Goal: Book appointment/travel/reservation

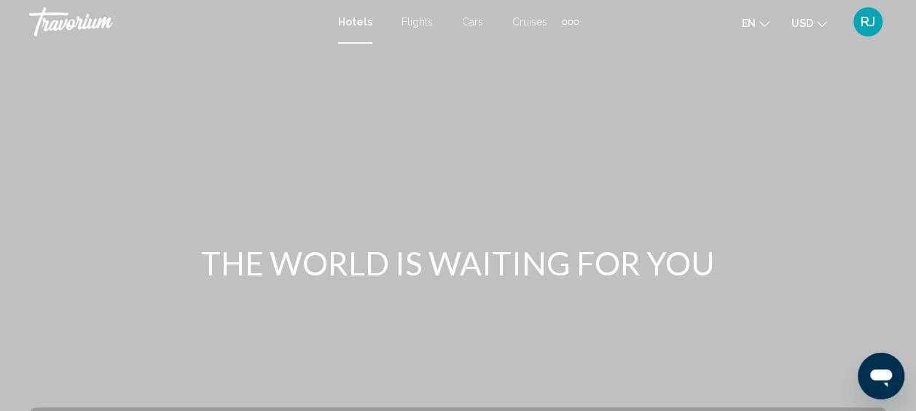
click at [570, 23] on div "Extra navigation items" at bounding box center [570, 22] width 5 height 5
click at [543, 45] on span "Activities" at bounding box center [546, 49] width 41 height 12
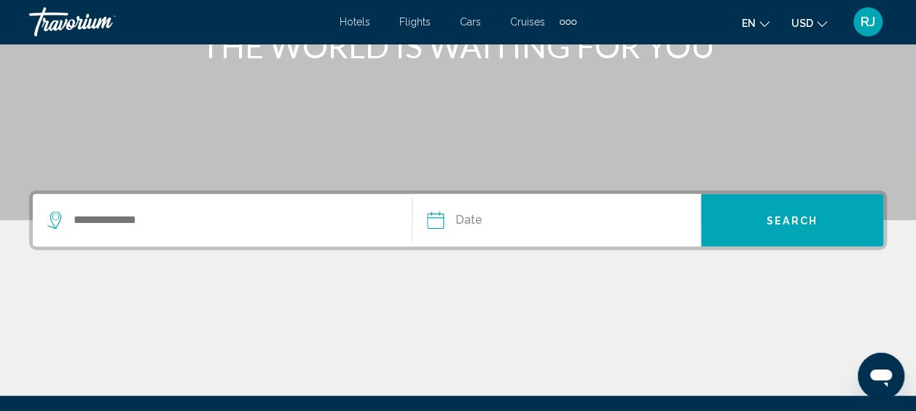
scroll to position [223, 0]
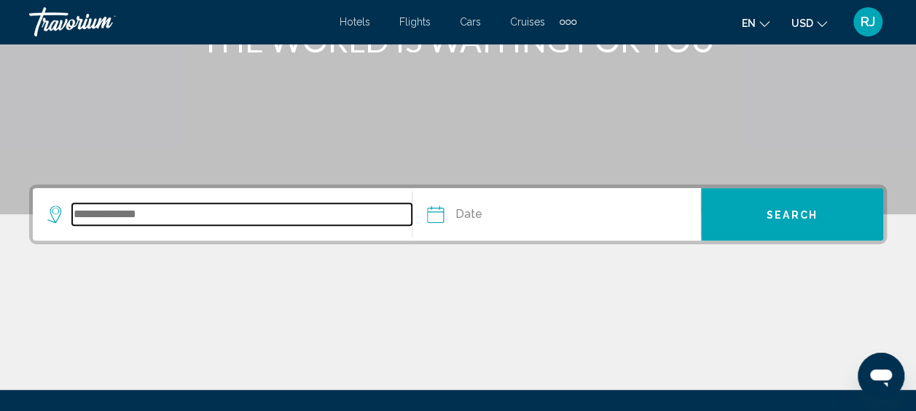
click at [101, 209] on input "Search widget" at bounding box center [241, 214] width 339 height 22
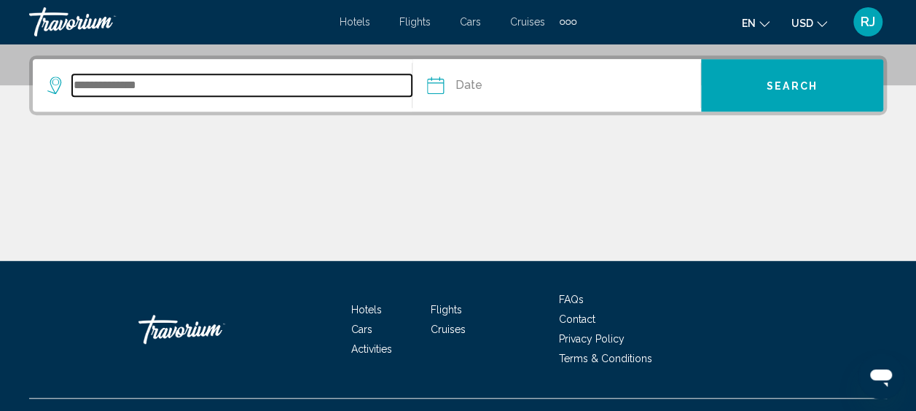
scroll to position [360, 0]
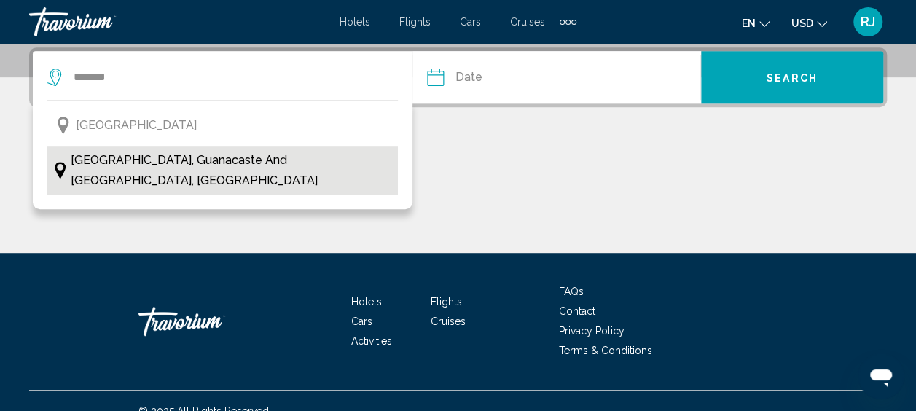
click at [122, 165] on span "[GEOGRAPHIC_DATA], Guanacaste and [GEOGRAPHIC_DATA], [GEOGRAPHIC_DATA]" at bounding box center [230, 170] width 320 height 41
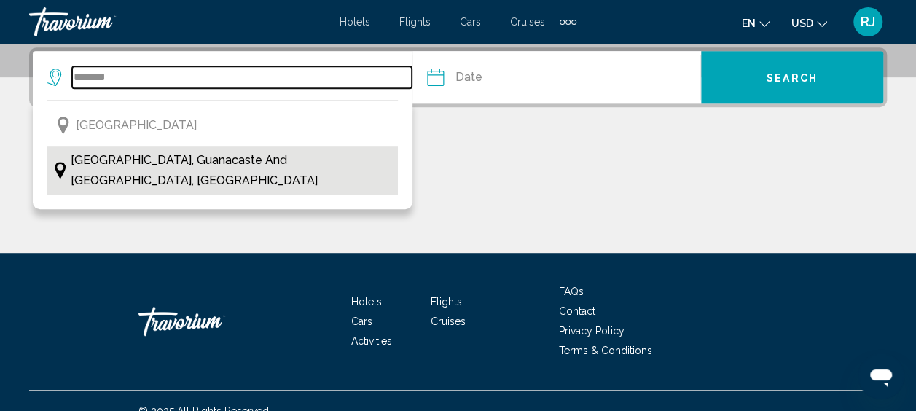
type input "**********"
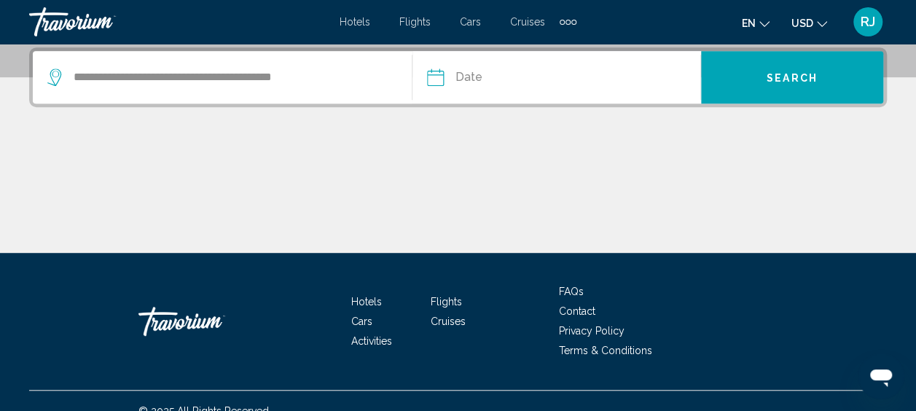
click at [479, 84] on input "Date" at bounding box center [494, 79] width 142 height 57
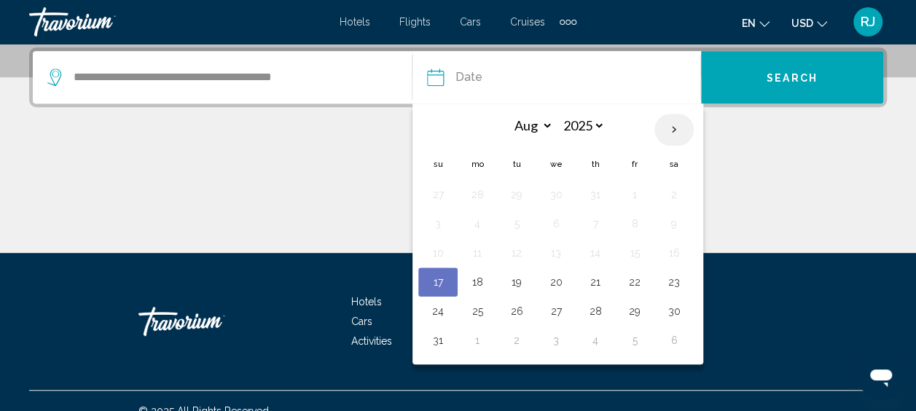
click at [672, 126] on th "Next month" at bounding box center [673, 130] width 39 height 32
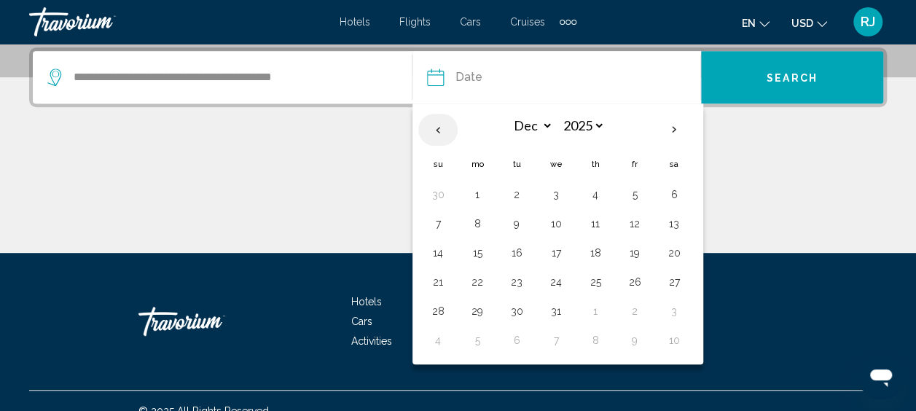
click at [431, 122] on th "Previous month" at bounding box center [437, 130] width 39 height 32
select select "*"
click at [555, 189] on button "1" at bounding box center [555, 194] width 23 height 20
type input "**********"
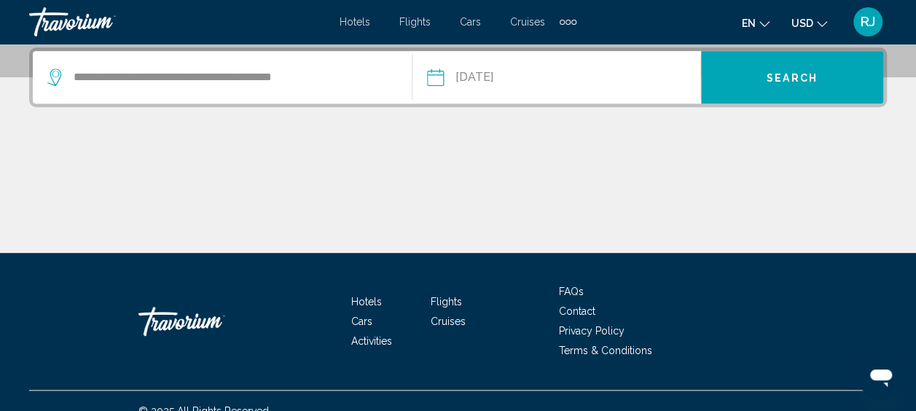
click at [792, 87] on button "Search" at bounding box center [792, 77] width 182 height 52
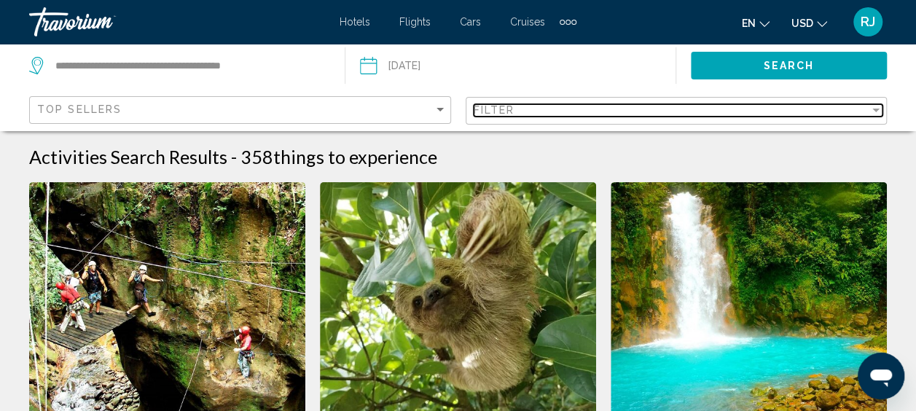
click at [875, 109] on div "Filter" at bounding box center [875, 111] width 7 height 4
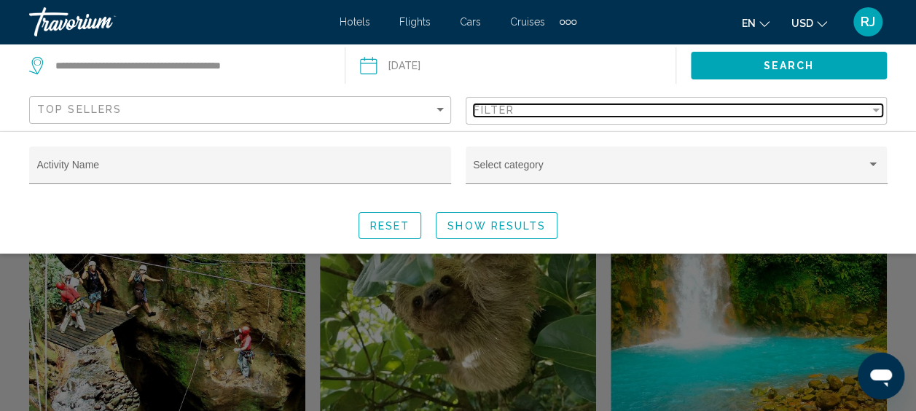
click at [875, 109] on div "Filter" at bounding box center [875, 111] width 7 height 4
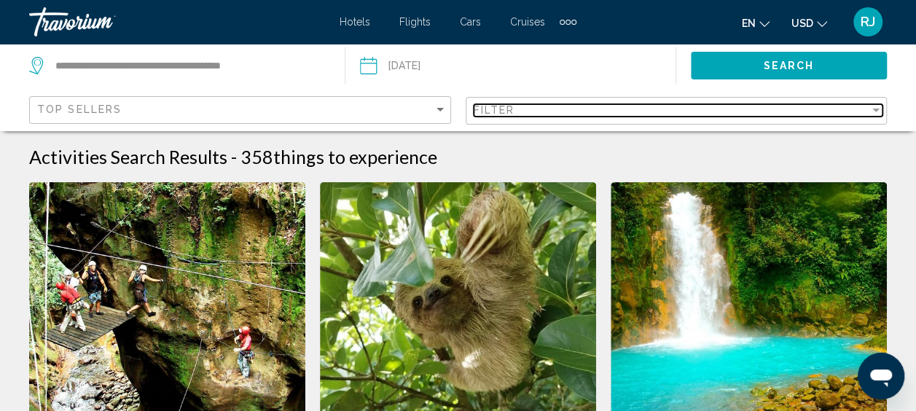
click at [873, 111] on div "Filter" at bounding box center [875, 111] width 7 height 4
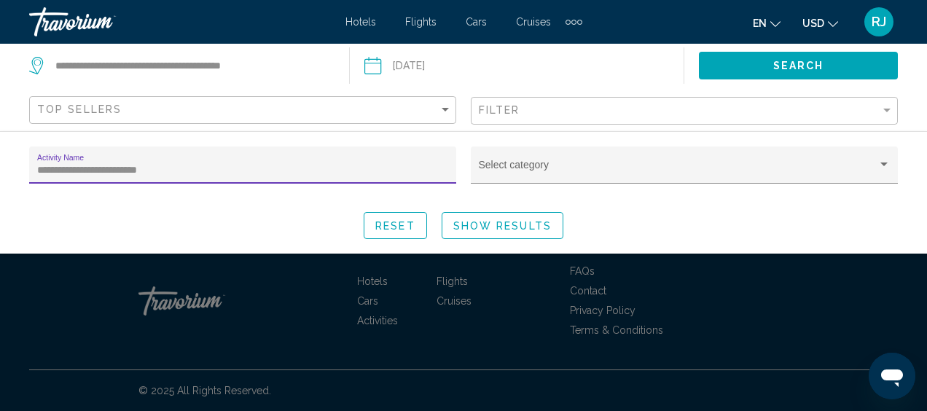
type input "**********"
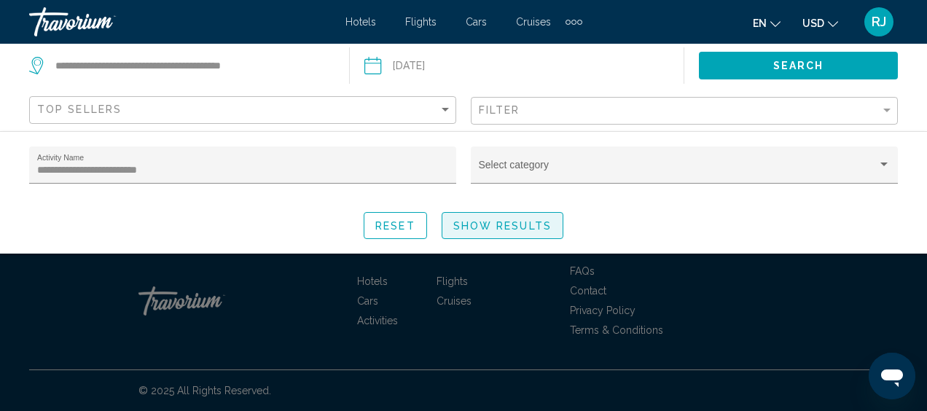
click at [495, 220] on span "Show Results" at bounding box center [502, 226] width 98 height 12
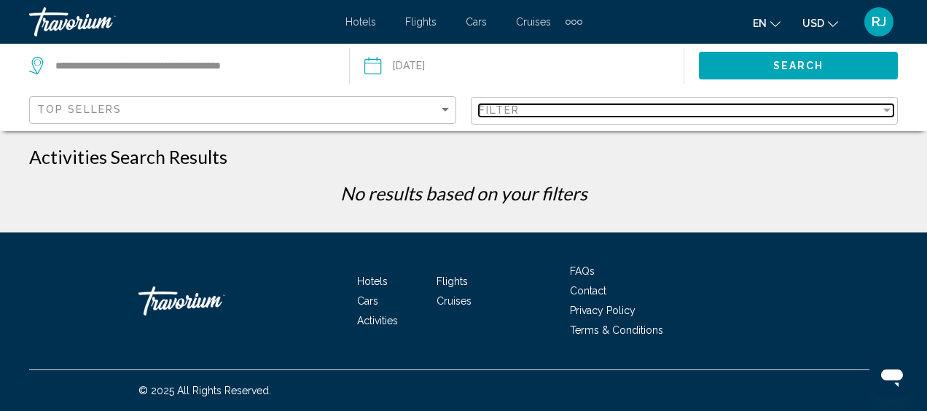
click at [884, 104] on div "Filter" at bounding box center [886, 110] width 13 height 12
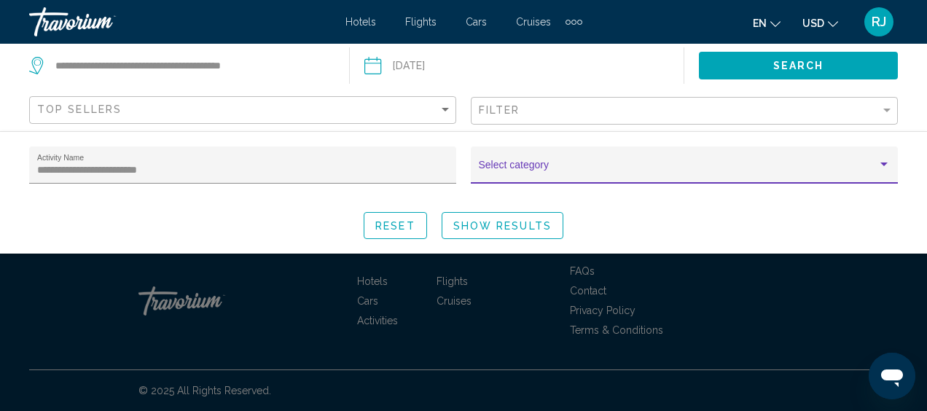
click at [879, 168] on div "Search widget" at bounding box center [883, 165] width 13 height 12
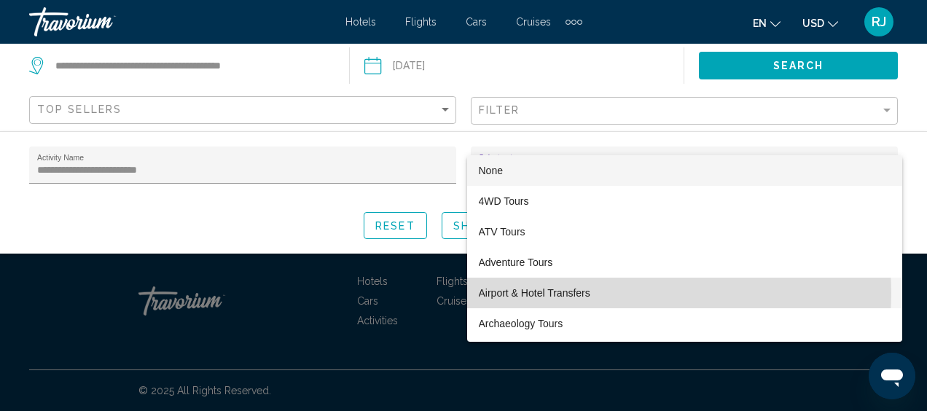
click at [637, 293] on span "Airport & Hotel Transfers" at bounding box center [685, 293] width 412 height 31
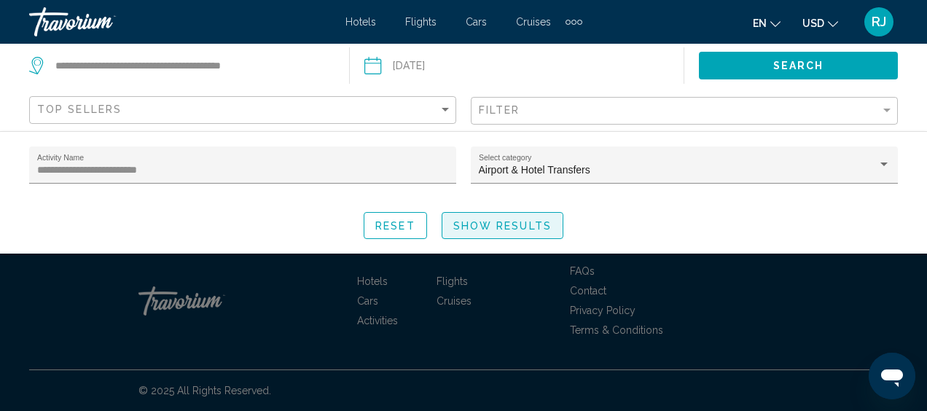
click at [495, 225] on span "Show Results" at bounding box center [502, 226] width 98 height 12
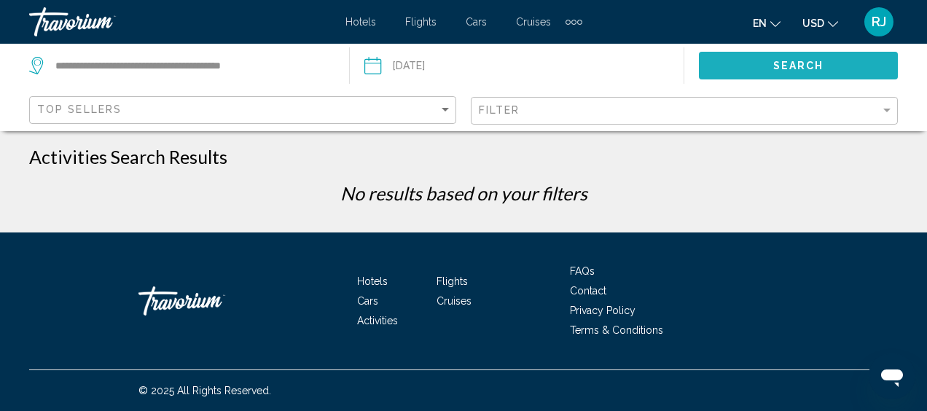
click at [817, 56] on button "Search" at bounding box center [798, 65] width 199 height 27
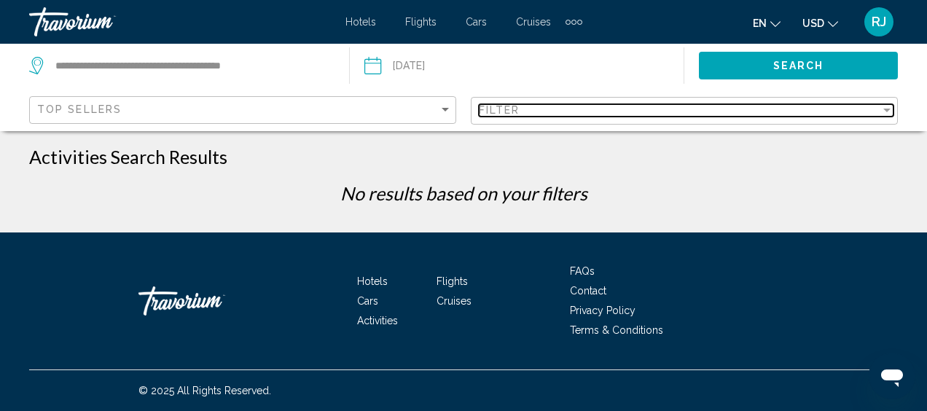
click at [890, 109] on div "Filter" at bounding box center [886, 111] width 7 height 4
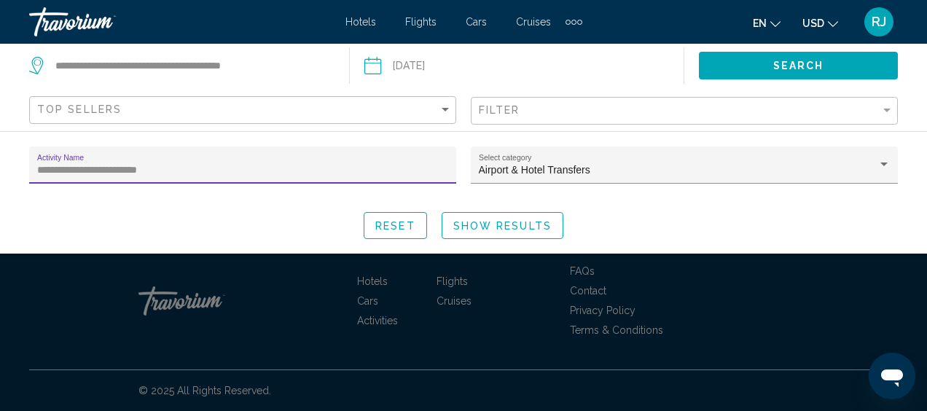
click at [173, 172] on input "**********" at bounding box center [243, 171] width 412 height 12
type input "*"
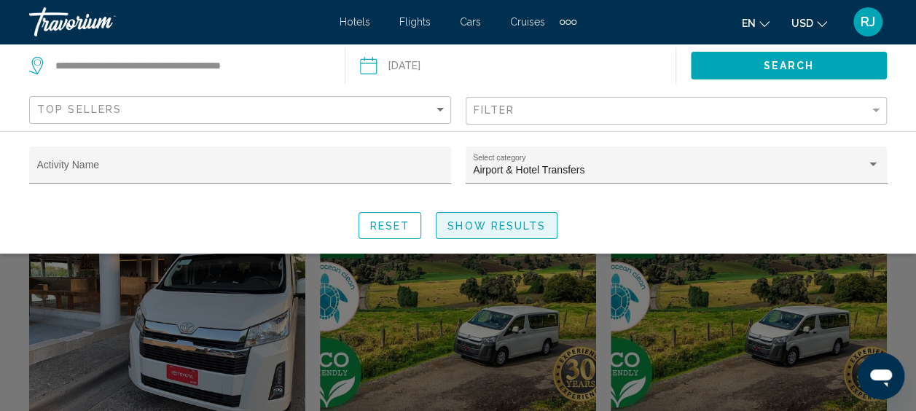
click at [506, 220] on span "Show Results" at bounding box center [496, 226] width 98 height 12
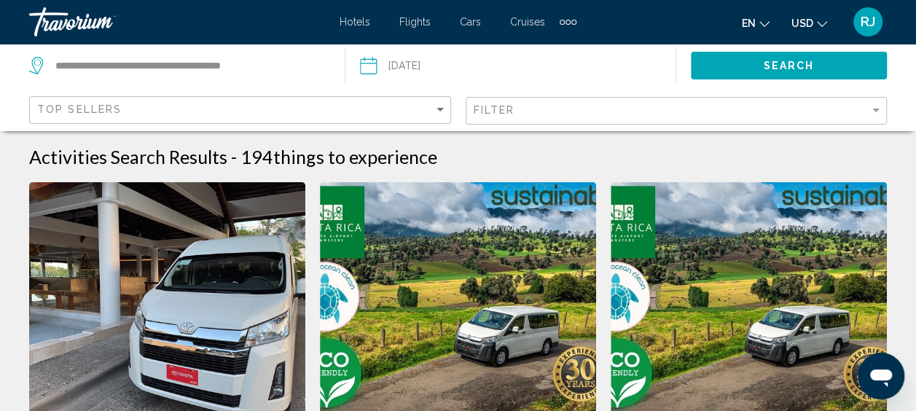
drag, startPoint x: 926, startPoint y: 403, endPoint x: 651, endPoint y: 153, distance: 371.8
click at [651, 153] on div "Activities Search Results - 194 things to experience" at bounding box center [457, 157] width 857 height 22
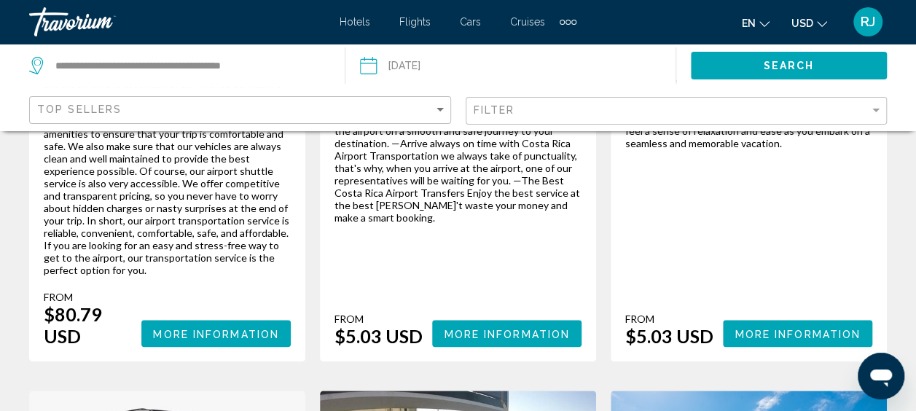
scroll to position [495, 0]
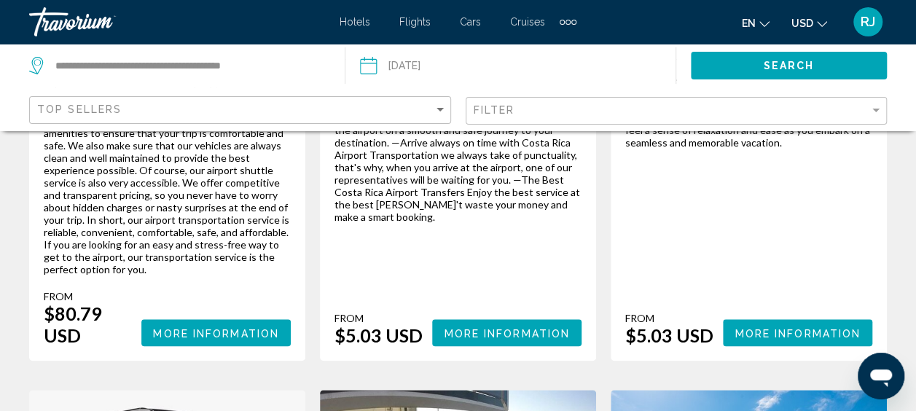
click at [789, 170] on div "Your personal driver, professionally trained and knowledgeable about the local …" at bounding box center [748, 210] width 247 height 272
click at [527, 332] on span "More Information" at bounding box center [507, 333] width 126 height 12
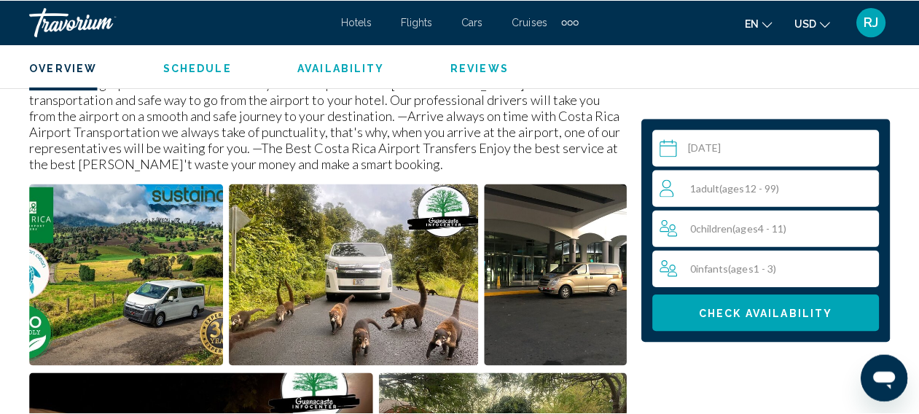
scroll to position [796, 0]
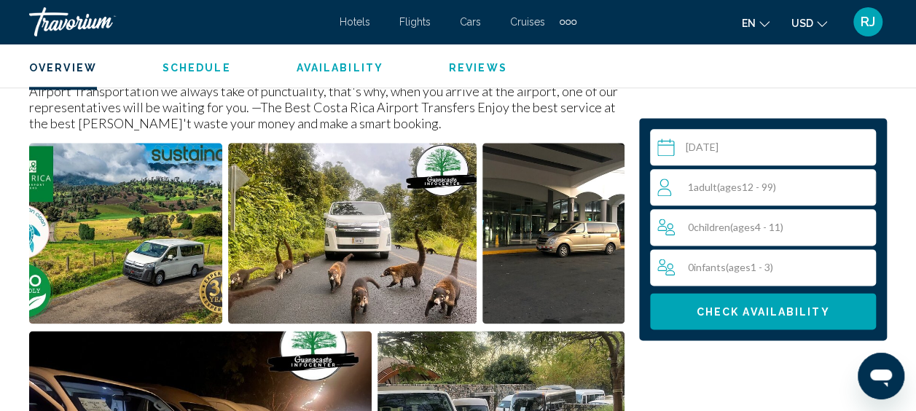
scroll to position [847, 0]
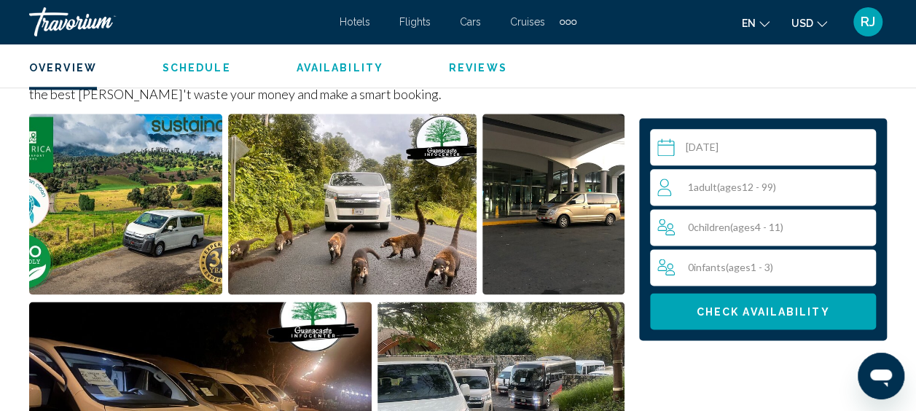
click at [768, 184] on span "( ages [DEMOGRAPHIC_DATA])" at bounding box center [746, 187] width 59 height 12
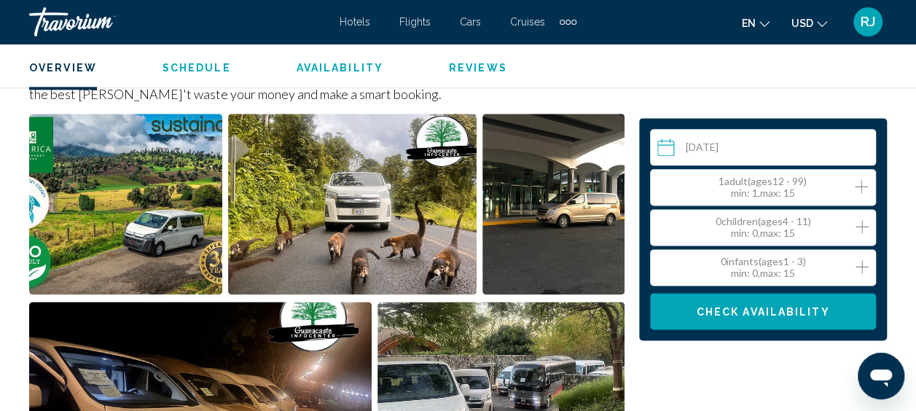
click at [860, 188] on icon "Increment adults" at bounding box center [861, 186] width 13 height 17
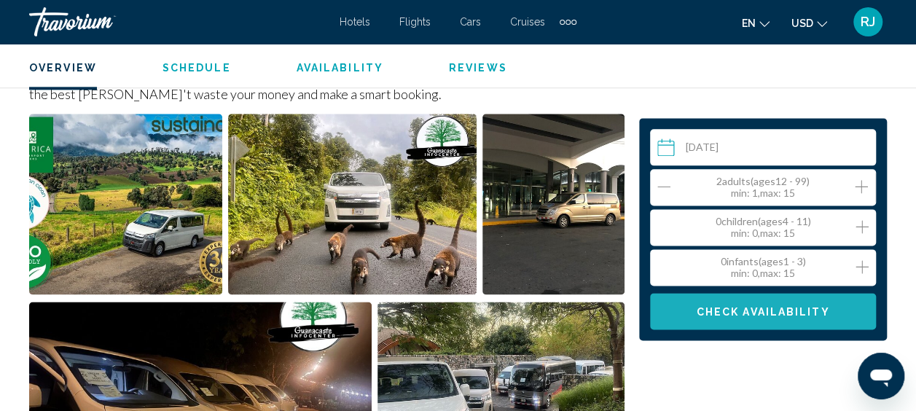
click at [775, 310] on span "Check Availability" at bounding box center [762, 312] width 133 height 12
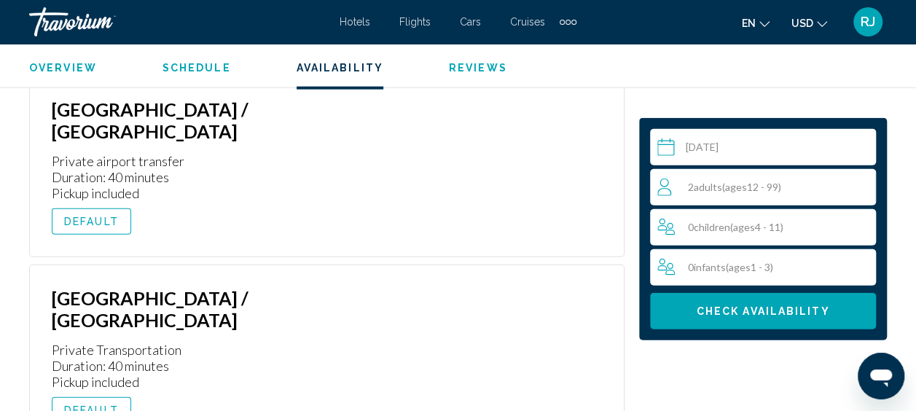
scroll to position [7161, 0]
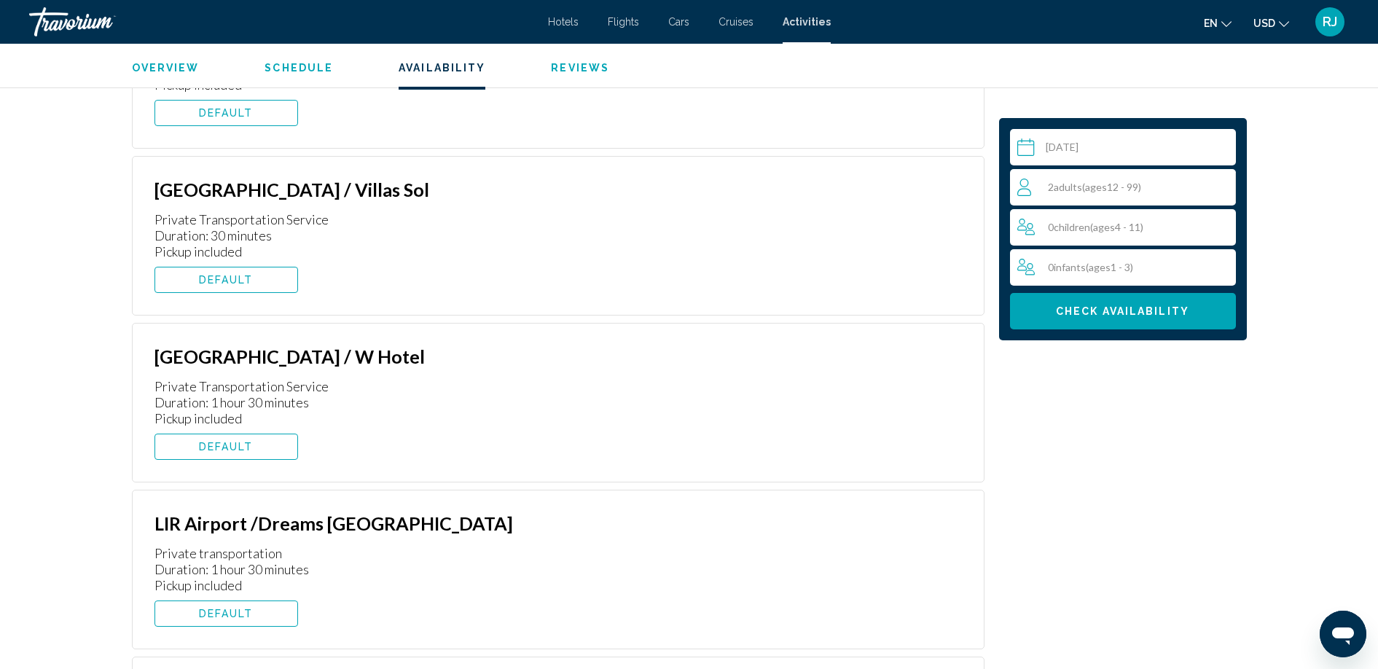
click at [462, 185] on h3 "[GEOGRAPHIC_DATA] / Villas Sol" at bounding box center [452, 189] width 596 height 22
drag, startPoint x: 1386, startPoint y: 660, endPoint x: 463, endPoint y: 186, distance: 1036.7
click at [463, 186] on h3 "[GEOGRAPHIC_DATA] / Villas Sol" at bounding box center [452, 189] width 596 height 22
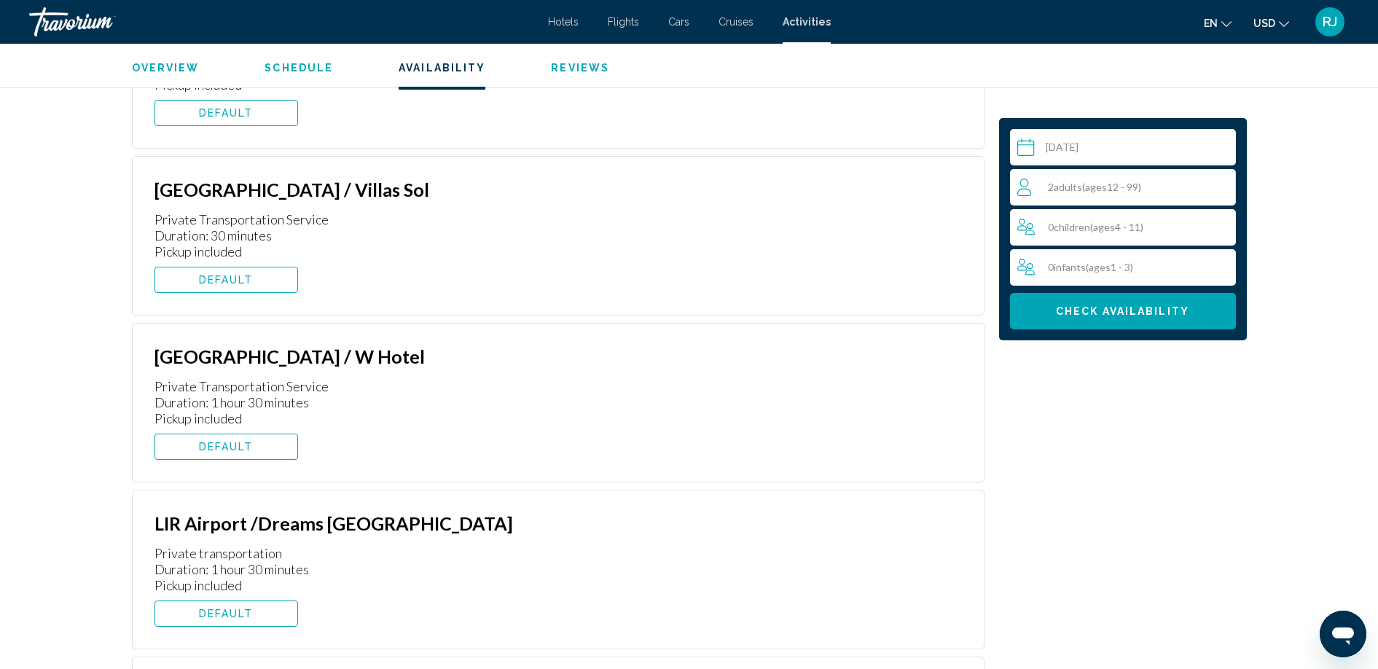
click at [463, 186] on h3 "[GEOGRAPHIC_DATA] / Villas Sol" at bounding box center [452, 189] width 596 height 22
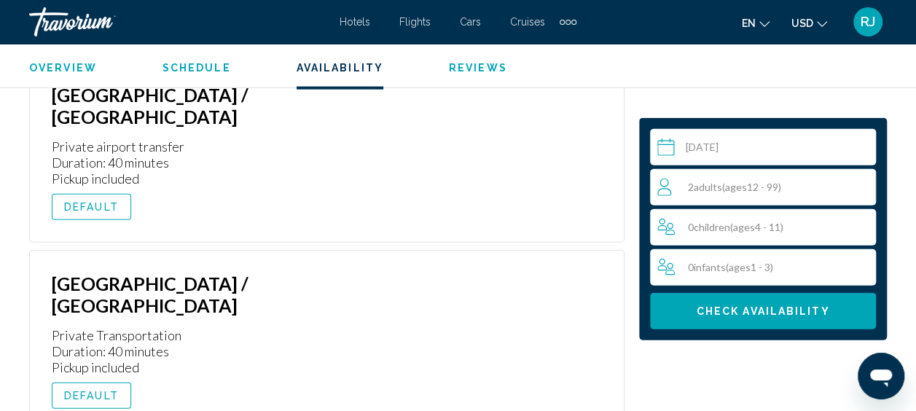
click at [713, 279] on div "0 Infant Infants ( ages [DEMOGRAPHIC_DATA])" at bounding box center [766, 267] width 219 height 36
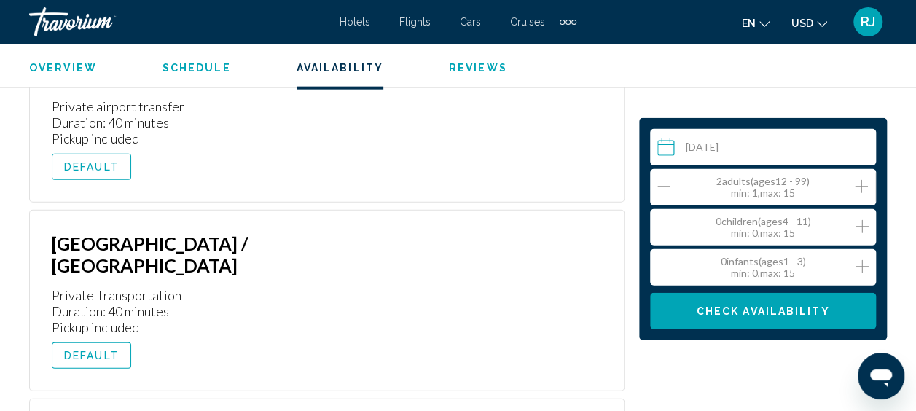
scroll to position [7226, 0]
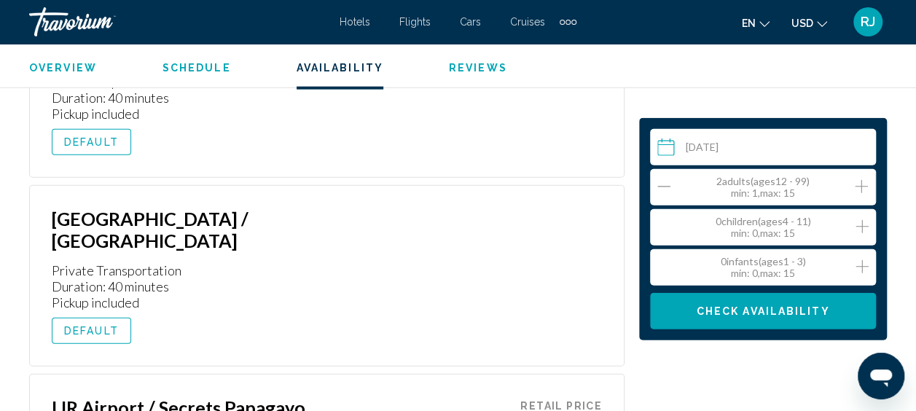
click at [568, 16] on div "Extra navigation items" at bounding box center [567, 22] width 17 height 22
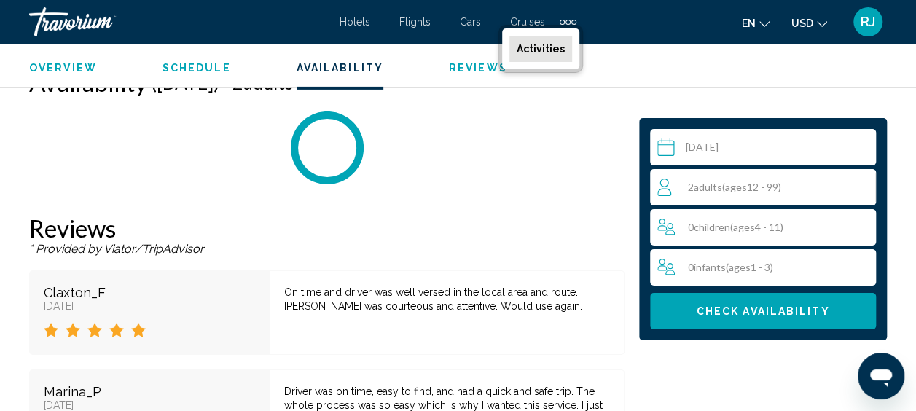
scroll to position [2392, 0]
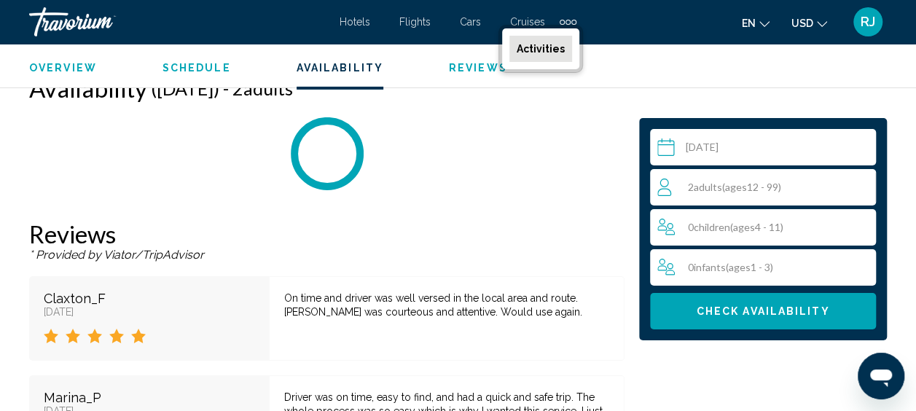
click at [544, 46] on span "Activities" at bounding box center [541, 49] width 48 height 12
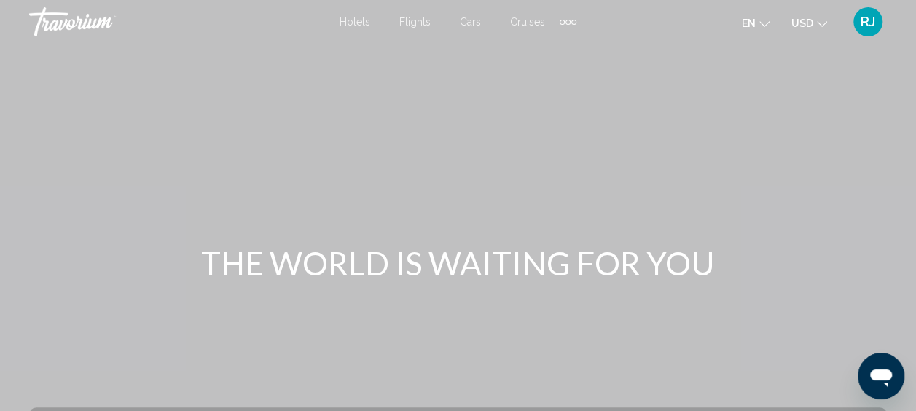
click at [564, 20] on div "Extra navigation items" at bounding box center [567, 22] width 17 height 22
click at [540, 50] on span "Activities" at bounding box center [541, 49] width 48 height 12
click at [571, 19] on div "Extra navigation items" at bounding box center [567, 22] width 17 height 22
click at [544, 54] on span "Activities" at bounding box center [541, 49] width 48 height 12
click at [527, 22] on span "Cruises" at bounding box center [527, 22] width 35 height 12
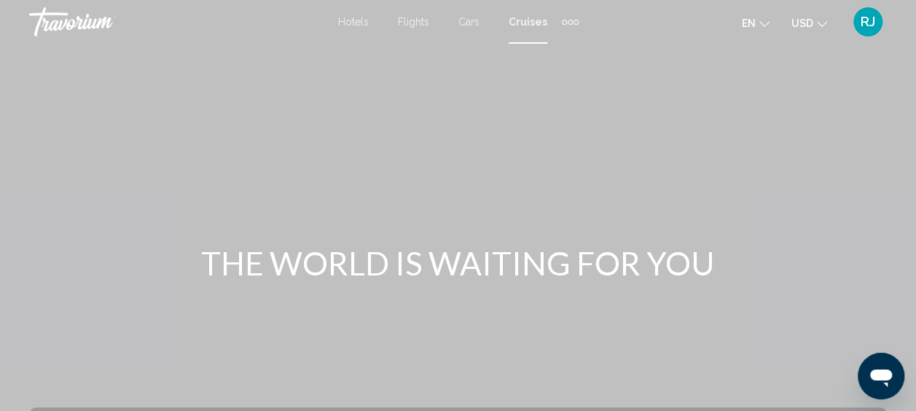
click at [573, 20] on div "Extra navigation items" at bounding box center [575, 22] width 5 height 5
click at [540, 48] on span "Activities" at bounding box center [546, 49] width 41 height 12
click at [565, 17] on div "Extra navigation items" at bounding box center [567, 22] width 17 height 22
click at [559, 10] on button "Hotels Flights Cars Cruises Activities" at bounding box center [567, 21] width 17 height 23
click at [549, 43] on span "Activities" at bounding box center [541, 49] width 48 height 12
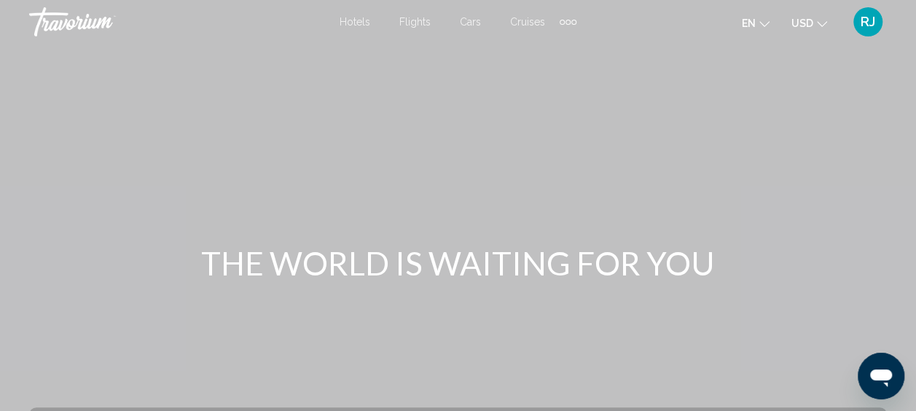
click at [570, 22] on div "Extra navigation items" at bounding box center [567, 22] width 5 height 5
click at [549, 44] on span "Activities" at bounding box center [541, 49] width 48 height 12
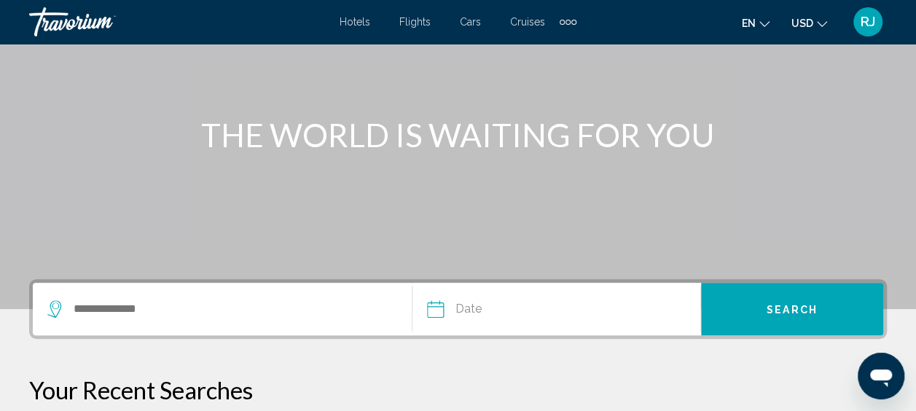
scroll to position [146, 0]
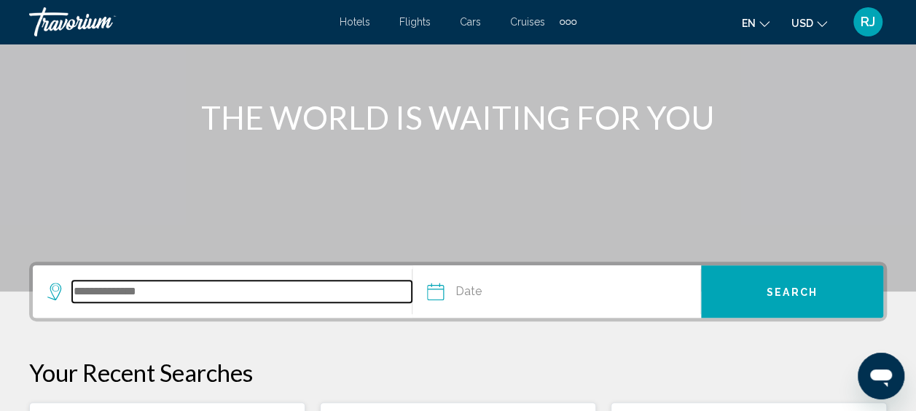
click at [106, 302] on input "Search widget" at bounding box center [241, 291] width 339 height 22
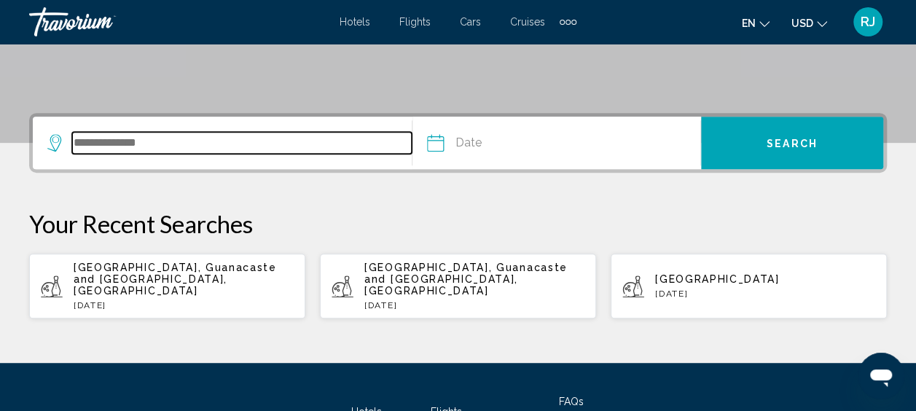
scroll to position [360, 0]
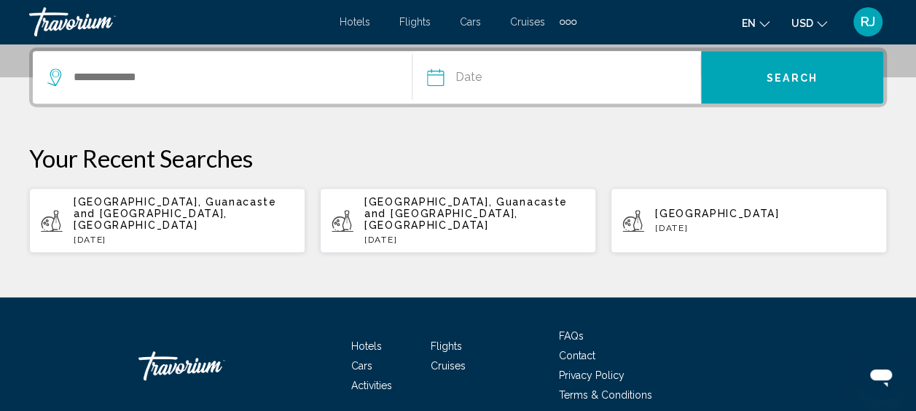
click at [137, 203] on span "[GEOGRAPHIC_DATA], Guanacaste and [GEOGRAPHIC_DATA], [GEOGRAPHIC_DATA]" at bounding box center [175, 213] width 203 height 35
type input "**********"
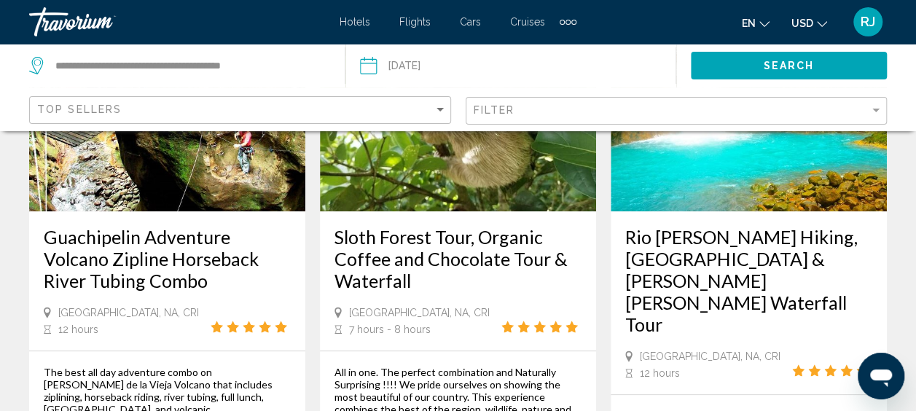
scroll to position [233, 0]
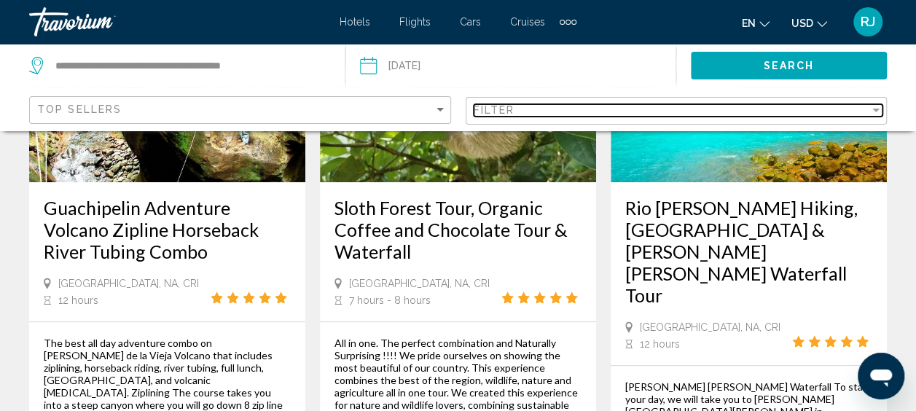
click at [876, 110] on div "Filter" at bounding box center [875, 111] width 7 height 4
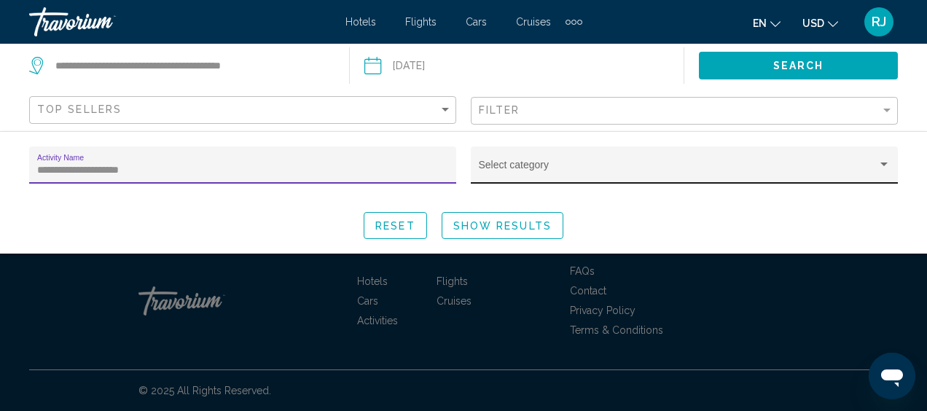
type input "**********"
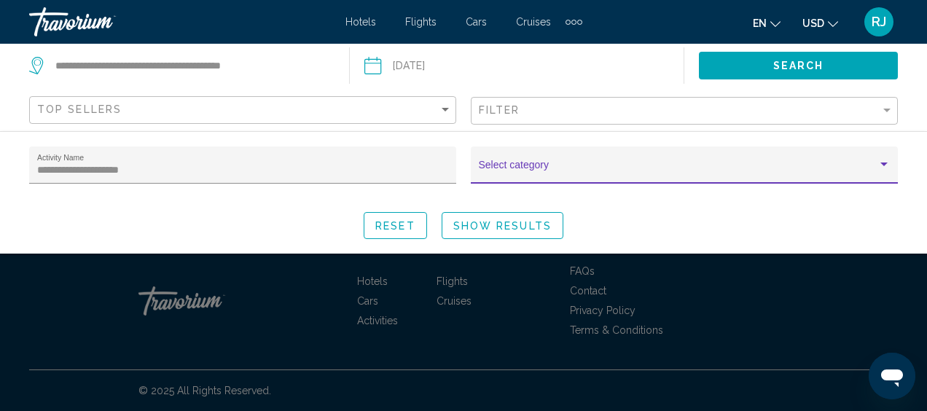
click at [881, 162] on div "Search widget" at bounding box center [883, 164] width 7 height 4
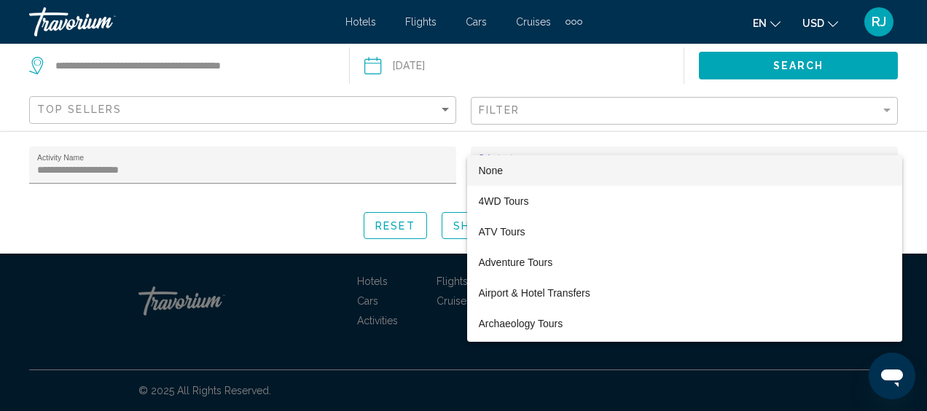
click at [886, 109] on div at bounding box center [463, 205] width 927 height 411
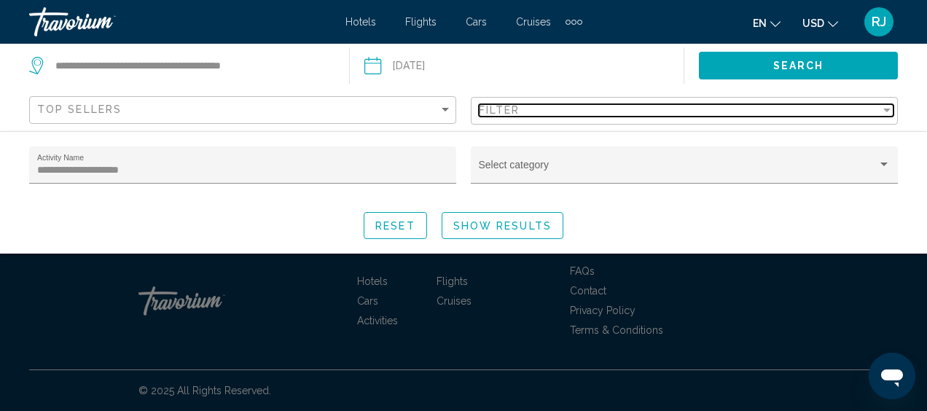
click at [886, 109] on div "Filter" at bounding box center [886, 111] width 7 height 4
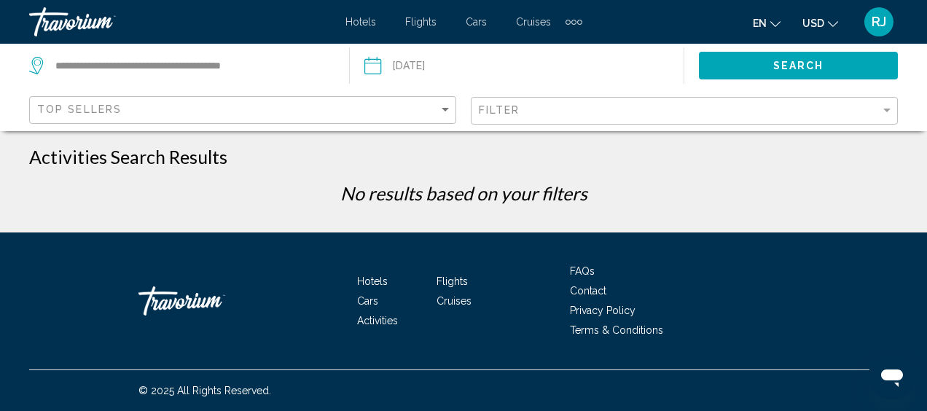
click at [379, 316] on span "Activities" at bounding box center [377, 321] width 41 height 12
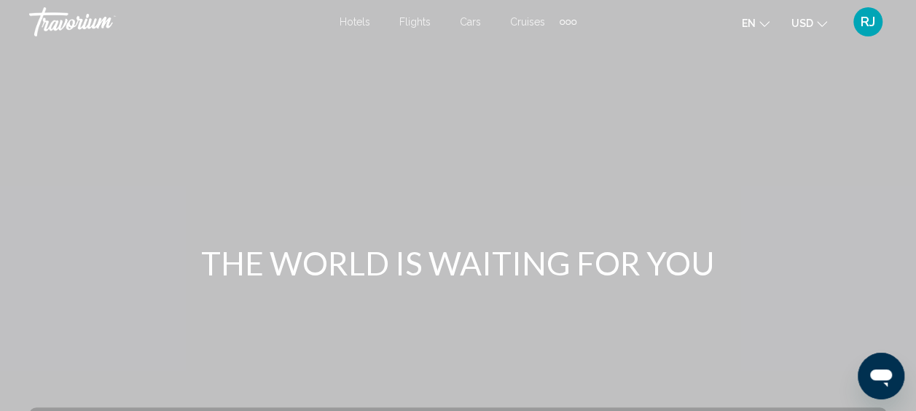
click at [570, 19] on div "Extra navigation items" at bounding box center [567, 22] width 17 height 22
click at [543, 44] on span "Activities" at bounding box center [541, 49] width 48 height 12
click at [571, 22] on div "Extra navigation items" at bounding box center [573, 22] width 5 height 5
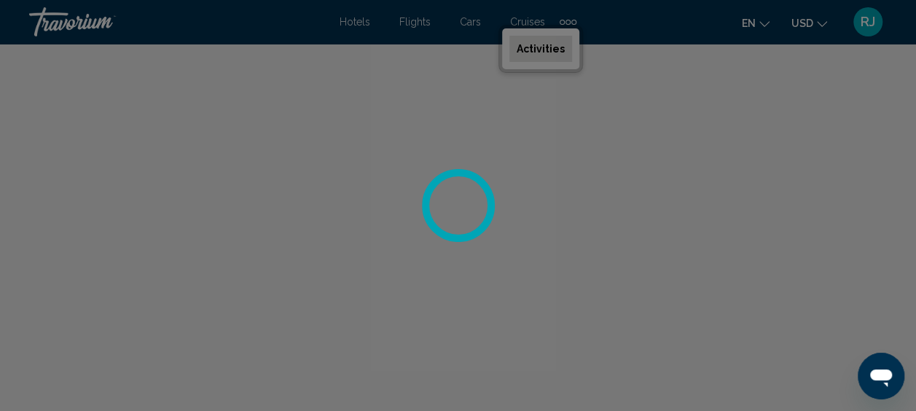
scroll to position [785, 0]
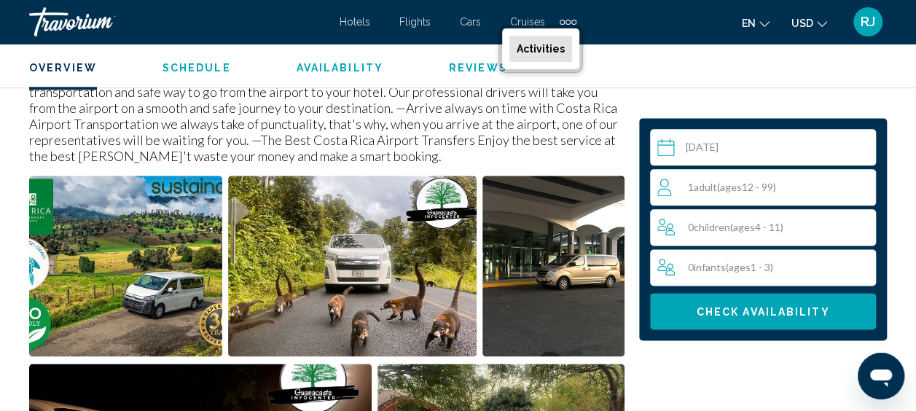
click at [696, 188] on span "Adult" at bounding box center [705, 187] width 23 height 12
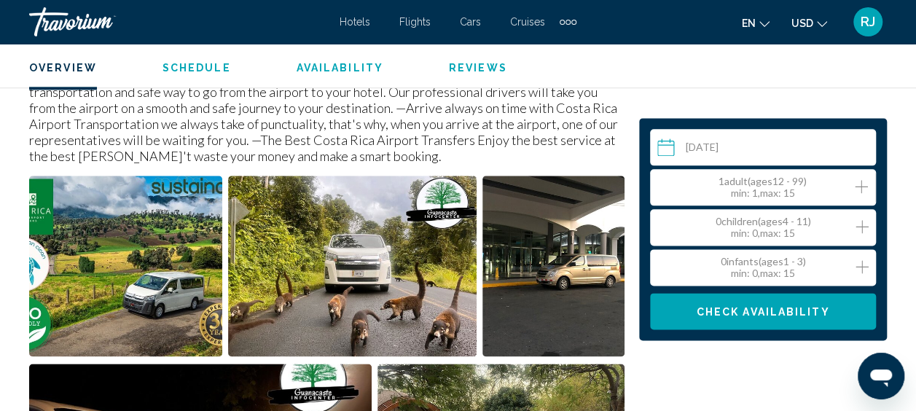
click at [857, 181] on icon "Increment adults" at bounding box center [861, 186] width 13 height 17
